Goal: Find specific page/section: Find specific page/section

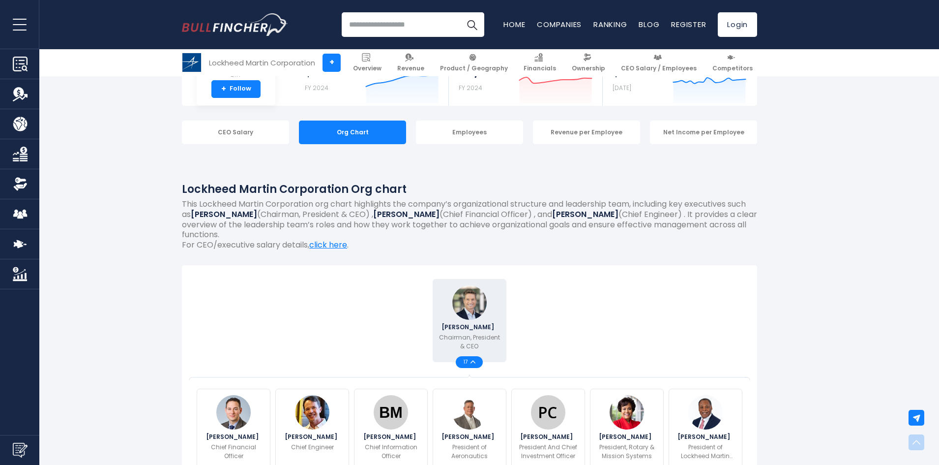
scroll to position [246, 0]
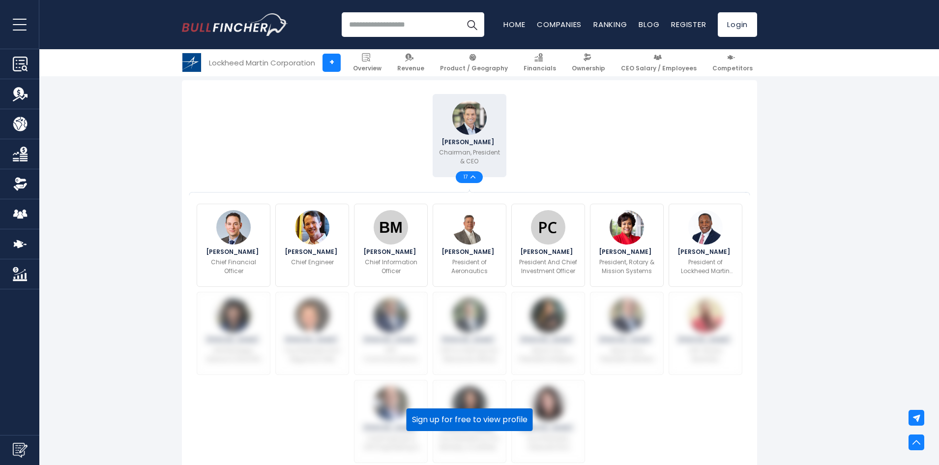
click at [482, 420] on button "Sign up for free to view profile" at bounding box center [470, 419] width 126 height 23
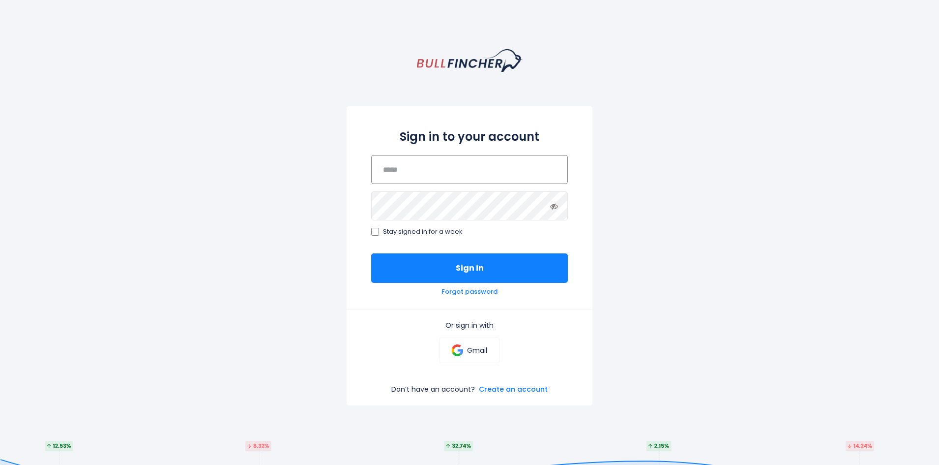
click at [431, 176] on input "email" at bounding box center [469, 169] width 197 height 29
type input "**********"
click at [460, 266] on button "Sign in" at bounding box center [469, 267] width 197 height 29
click at [470, 347] on p "Gmail" at bounding box center [477, 350] width 20 height 9
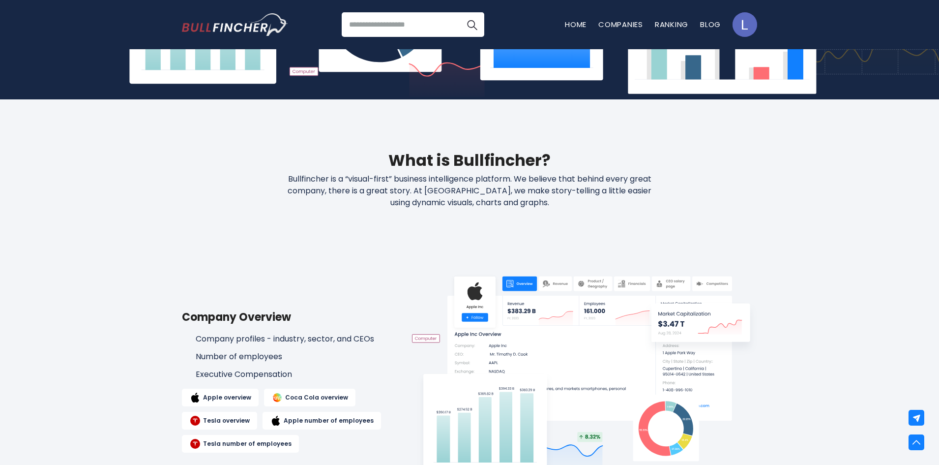
scroll to position [639, 0]
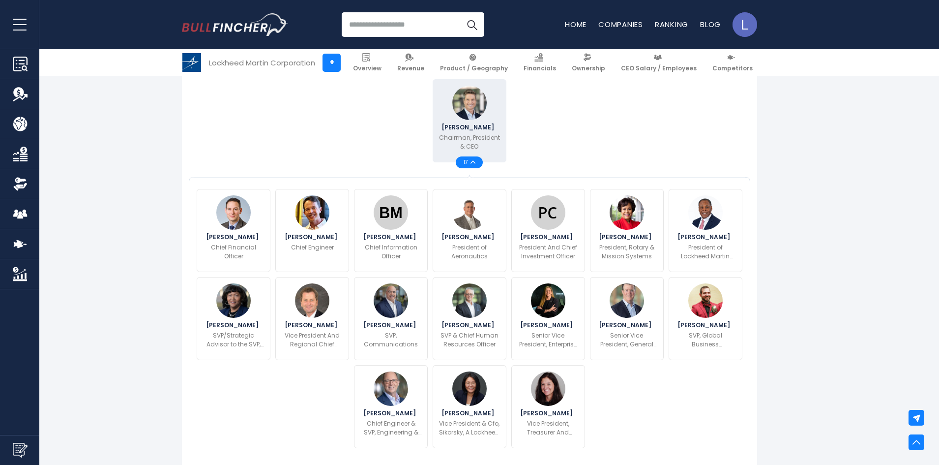
scroll to position [246, 0]
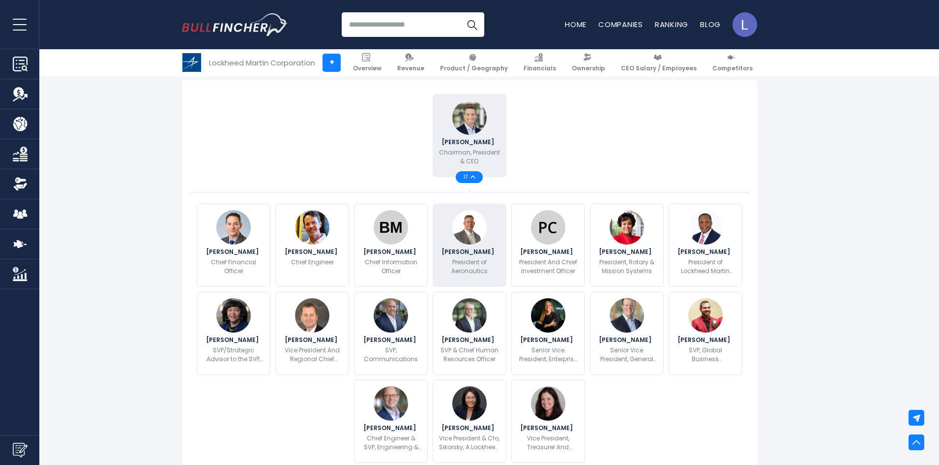
click at [471, 249] on span "[PERSON_NAME]" at bounding box center [469, 252] width 56 height 6
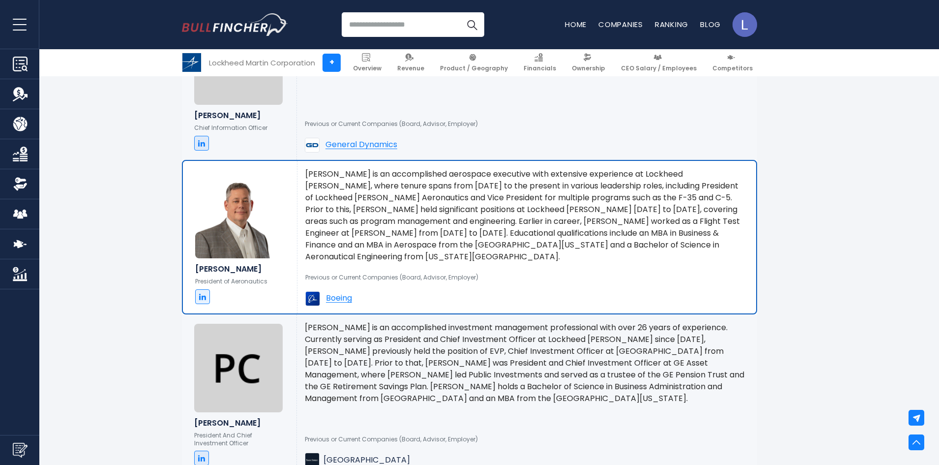
scroll to position [1266, 0]
